Goal: Use online tool/utility: Utilize a website feature to perform a specific function

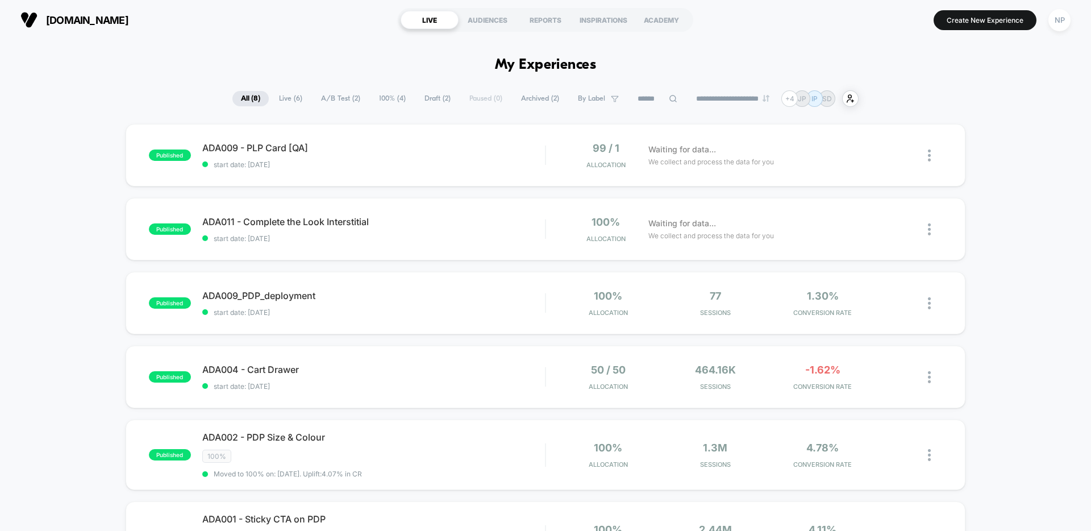
click at [990, 31] on section "Create New Experience NP" at bounding box center [901, 20] width 347 height 28
click at [943, 28] on button "Create New Experience" at bounding box center [985, 20] width 103 height 20
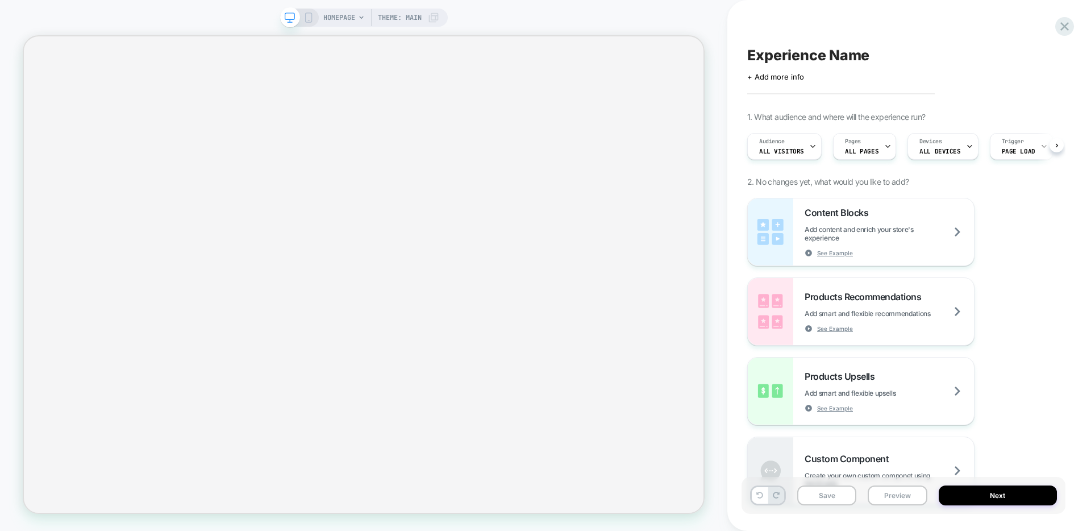
scroll to position [0, 1]
click at [351, 16] on span "HOMEPAGE" at bounding box center [339, 18] width 32 height 18
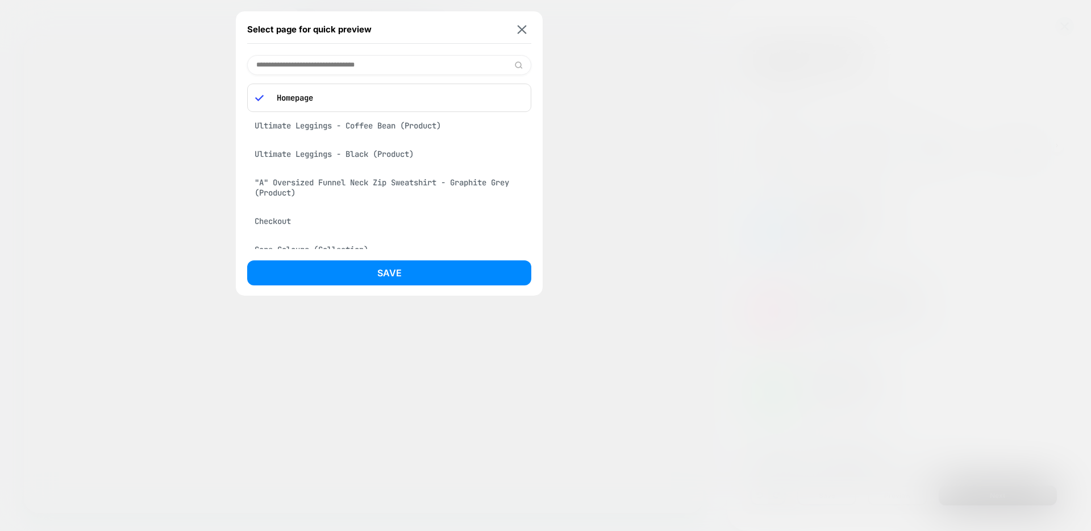
click at [327, 67] on input at bounding box center [389, 65] width 284 height 20
paste input "**********"
type input "**********"
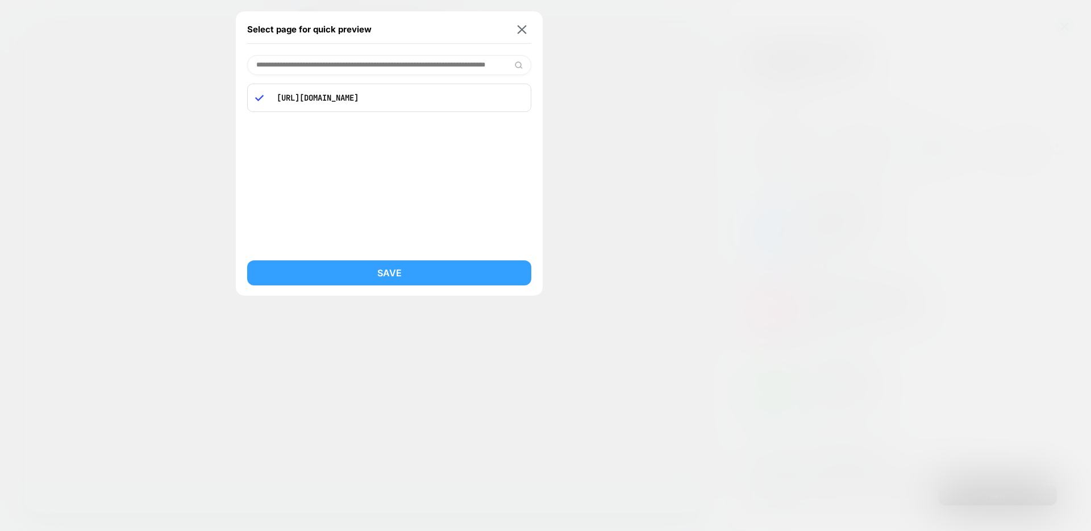
click at [432, 269] on button "Save" at bounding box center [389, 272] width 284 height 25
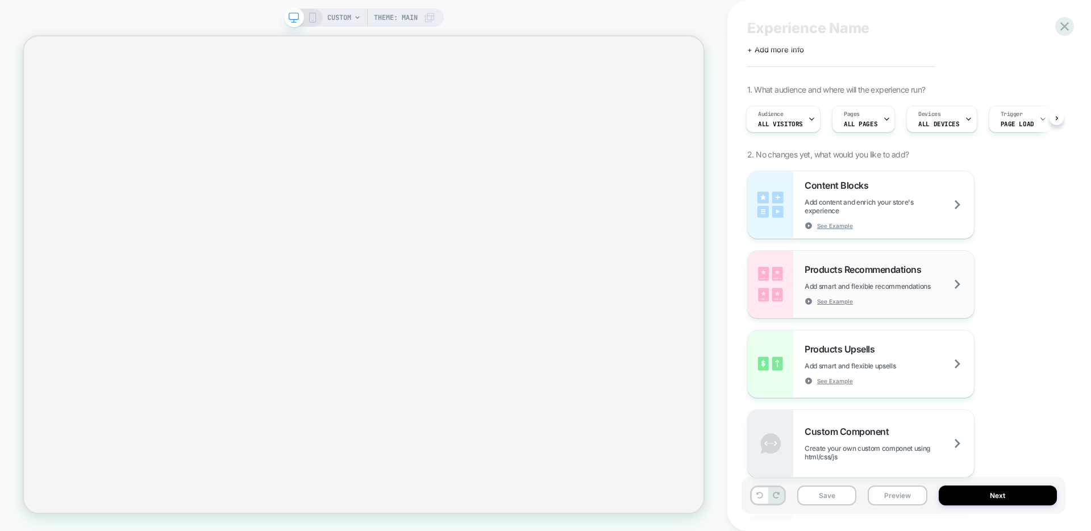
scroll to position [28, 0]
click at [896, 205] on span "Add content and enrich your store's experience" at bounding box center [889, 205] width 169 height 17
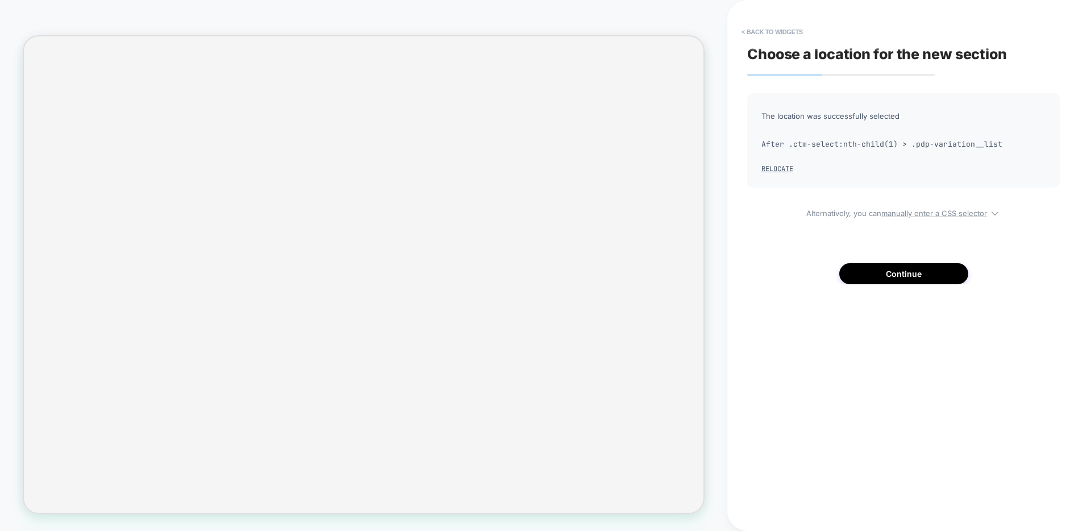
scroll to position [0, 1]
click at [907, 281] on button "Continue" at bounding box center [904, 273] width 129 height 21
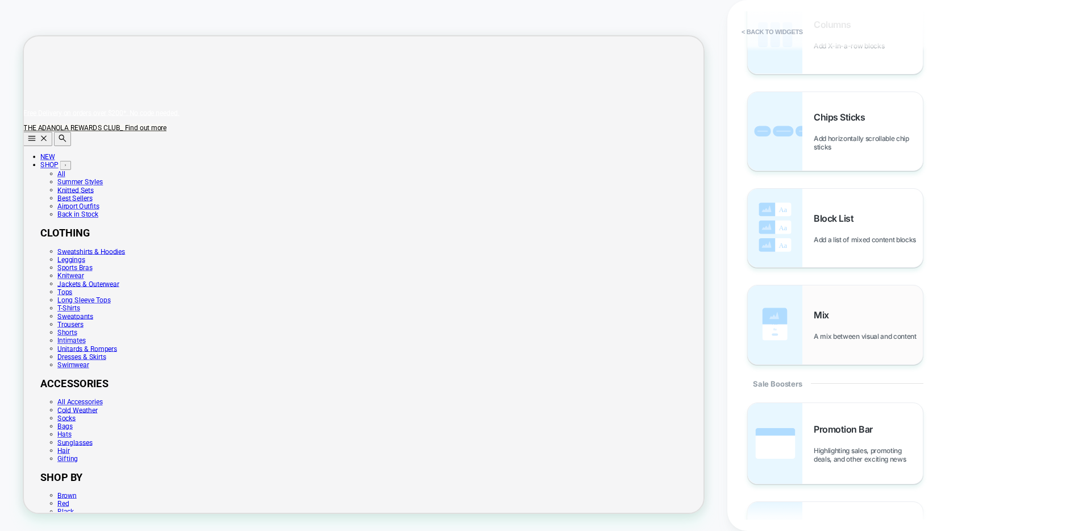
scroll to position [746, 0]
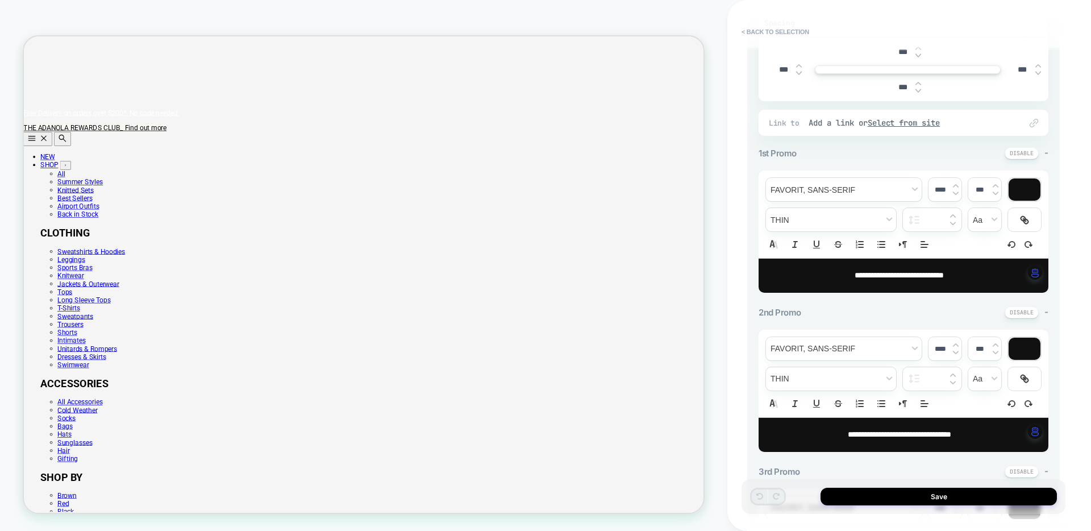
scroll to position [279, 0]
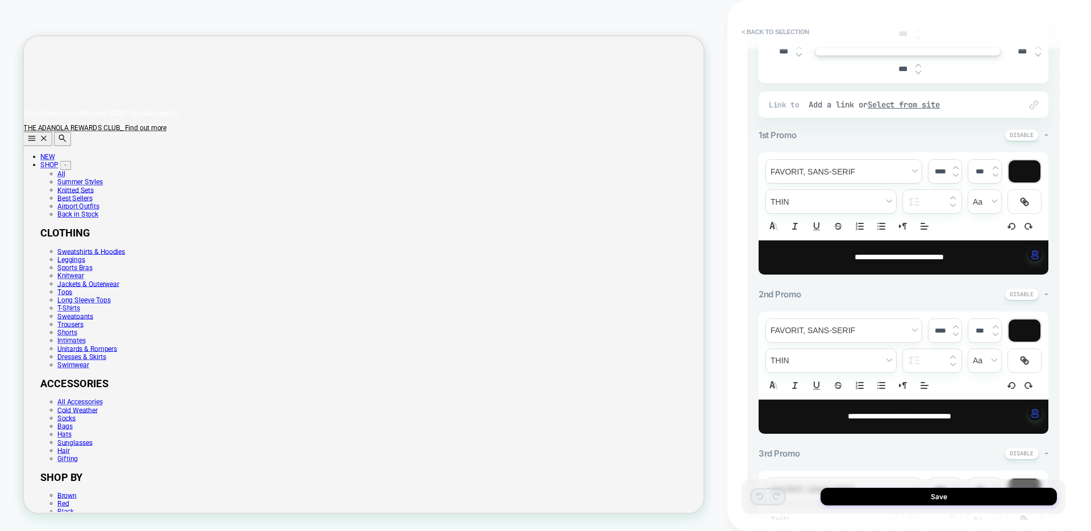
click at [879, 261] on p "**********" at bounding box center [899, 257] width 259 height 11
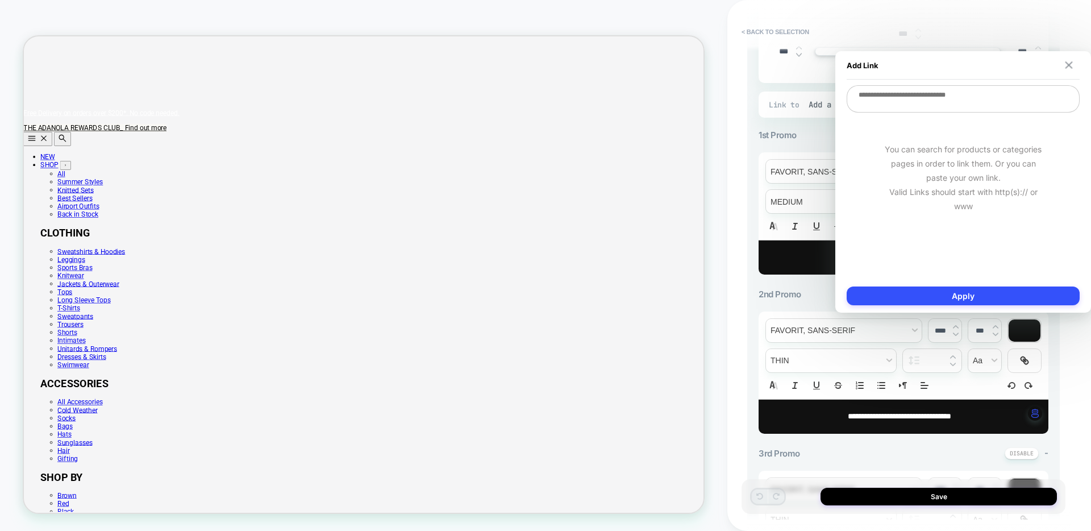
click at [1068, 65] on img at bounding box center [1069, 64] width 7 height 7
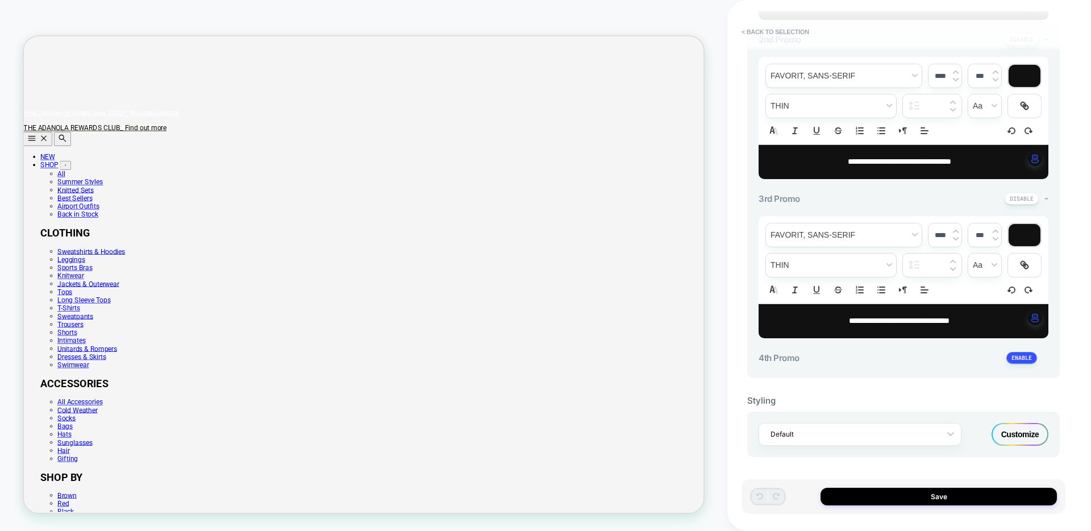
scroll to position [0, 0]
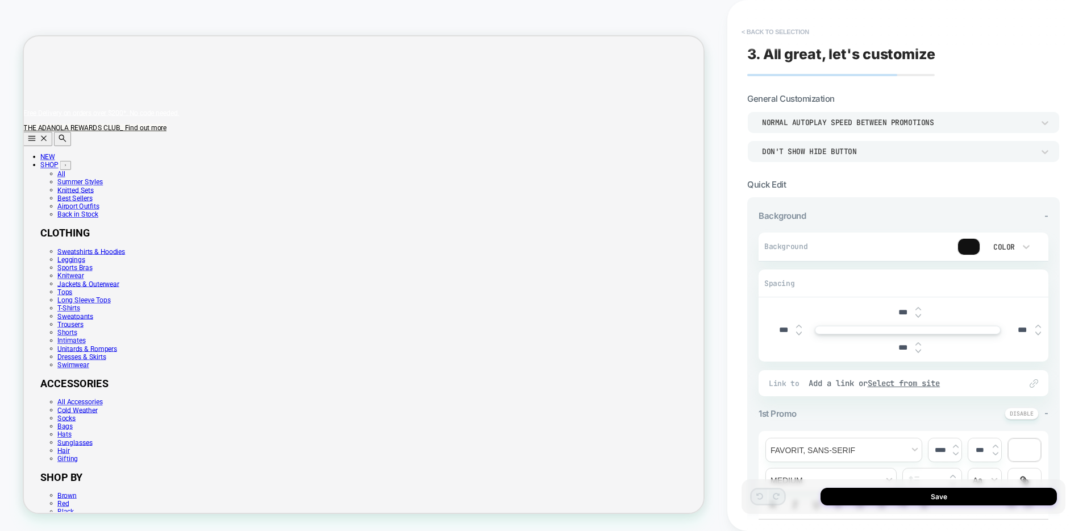
click at [787, 34] on button "< Back to selection" at bounding box center [775, 32] width 79 height 18
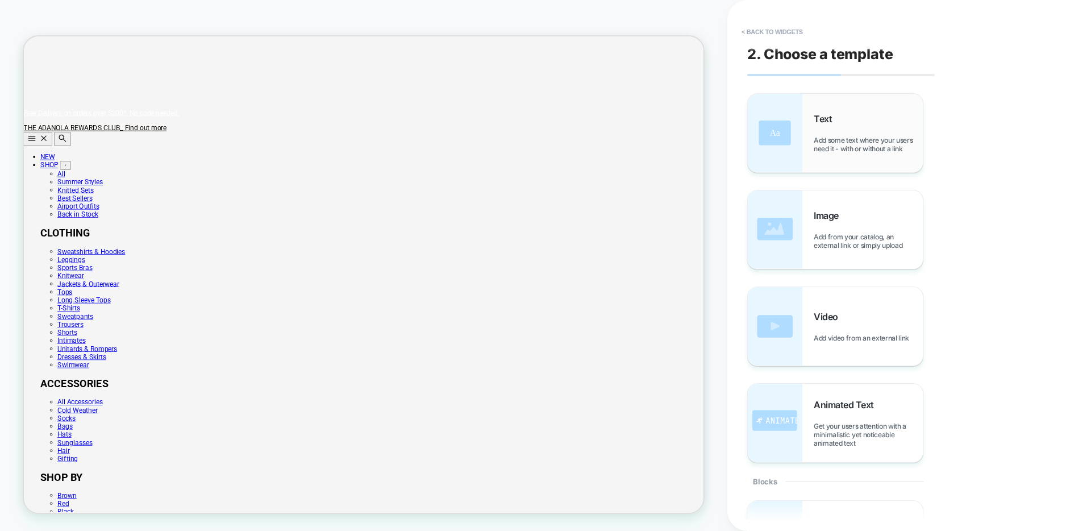
click at [860, 138] on span "Add some text where your users need it - with or without a link" at bounding box center [868, 144] width 109 height 17
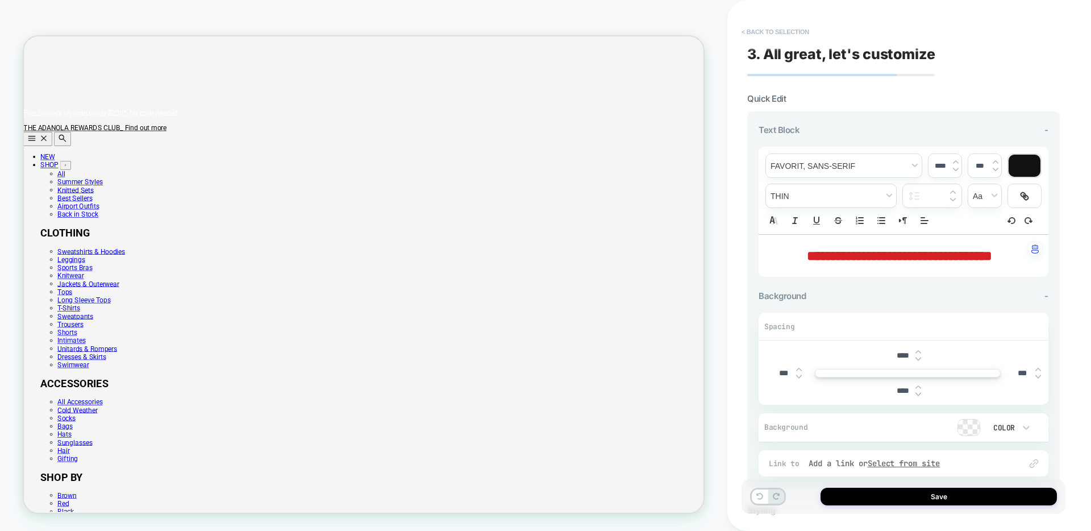
click at [785, 33] on button "< Back to selection" at bounding box center [775, 32] width 79 height 18
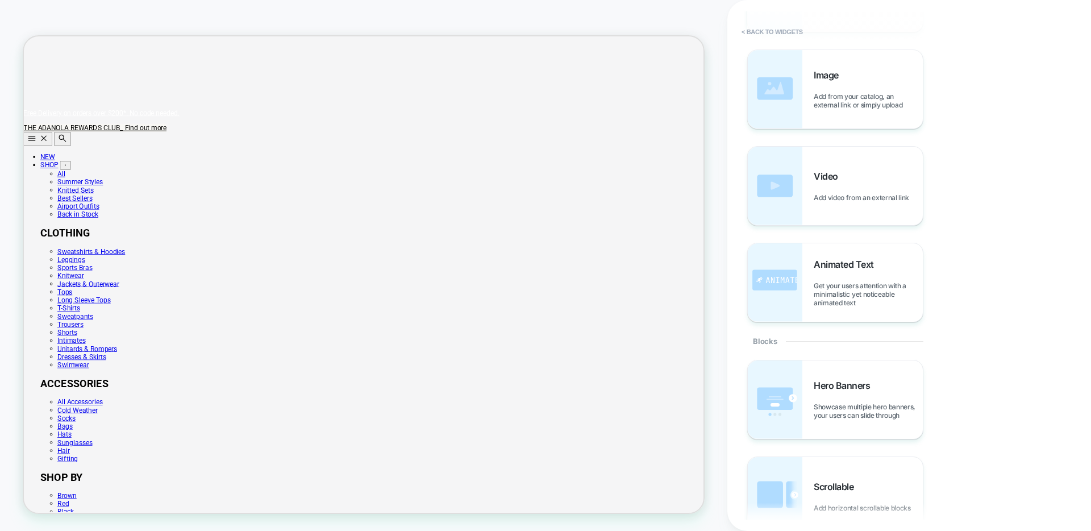
scroll to position [104, 0]
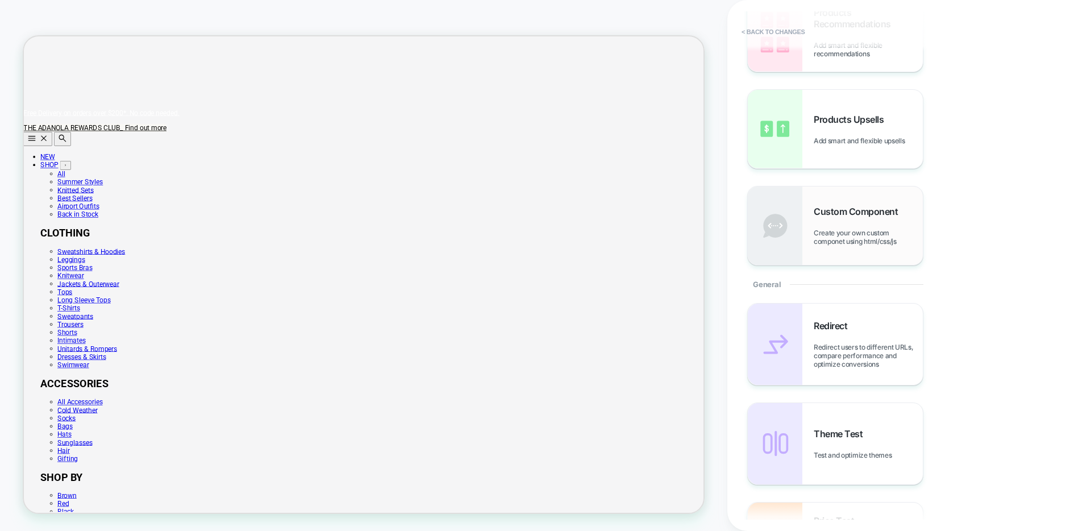
scroll to position [221, 0]
